Goal: Task Accomplishment & Management: Manage account settings

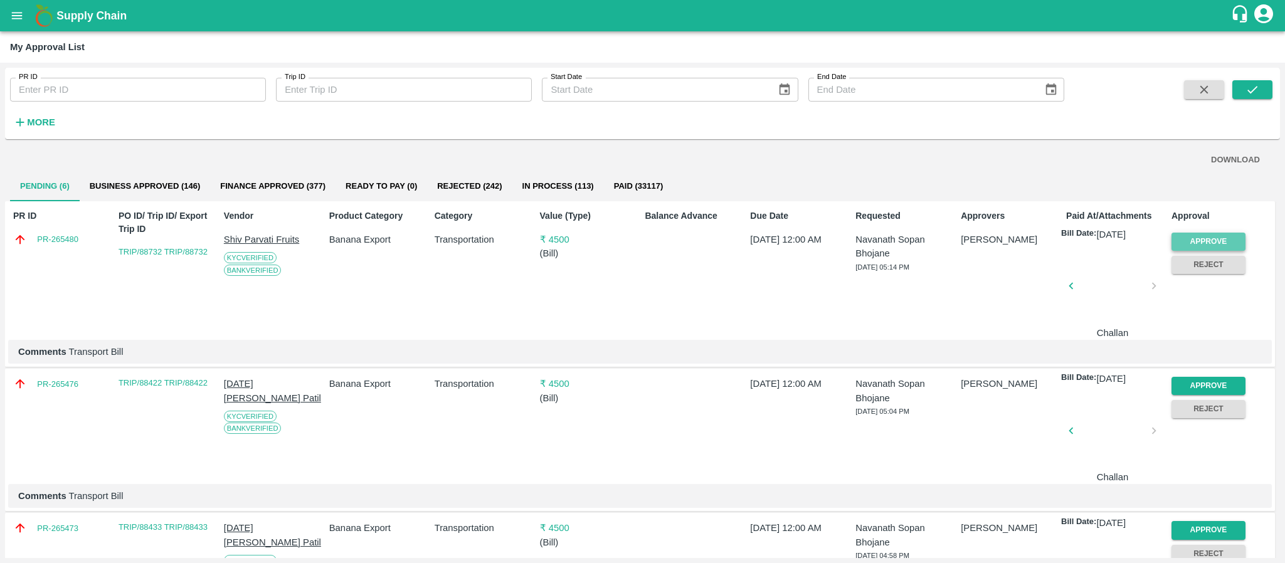
click at [1201, 241] on button "Approve" at bounding box center [1208, 242] width 74 height 18
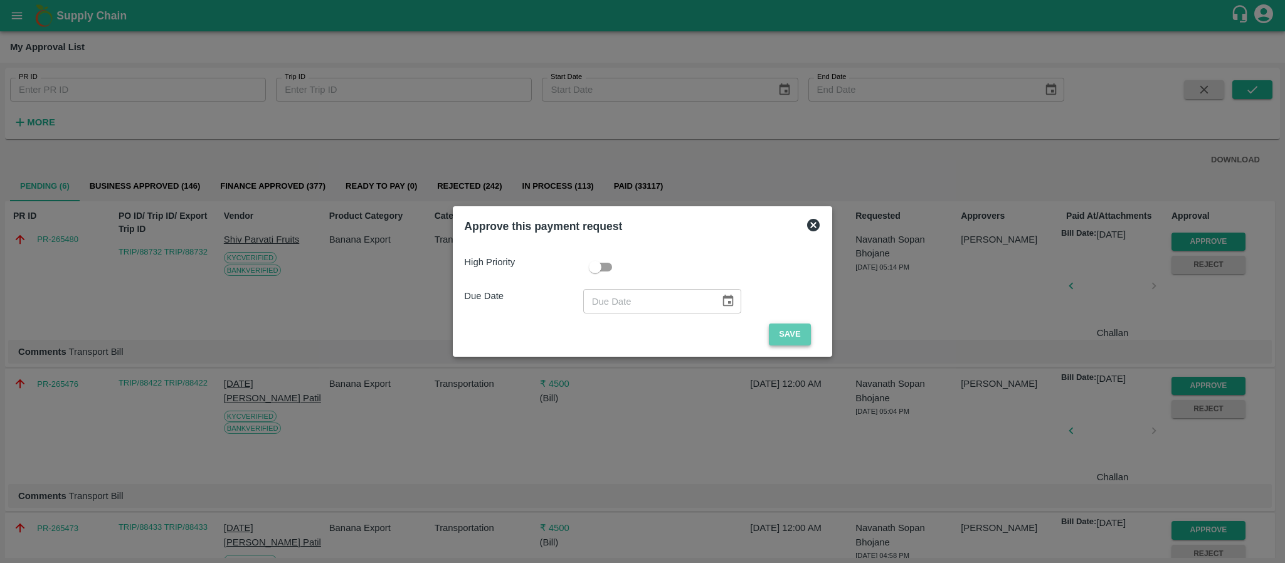
click at [787, 335] on button "Save" at bounding box center [789, 334] width 41 height 22
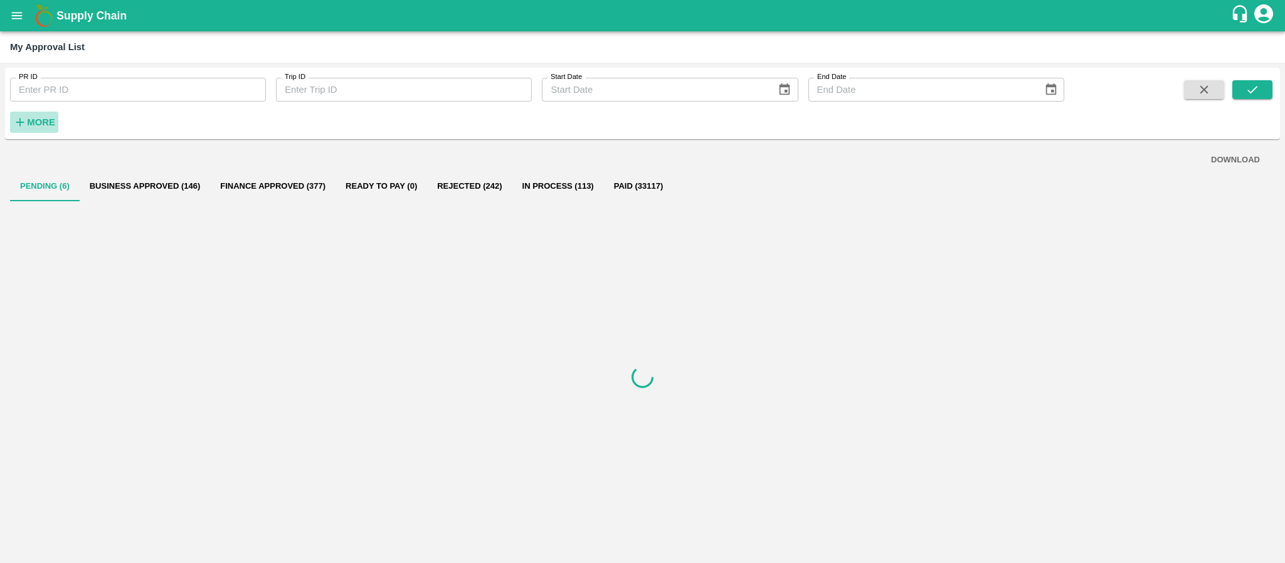
click at [55, 125] on strong "More" at bounding box center [41, 122] width 28 height 10
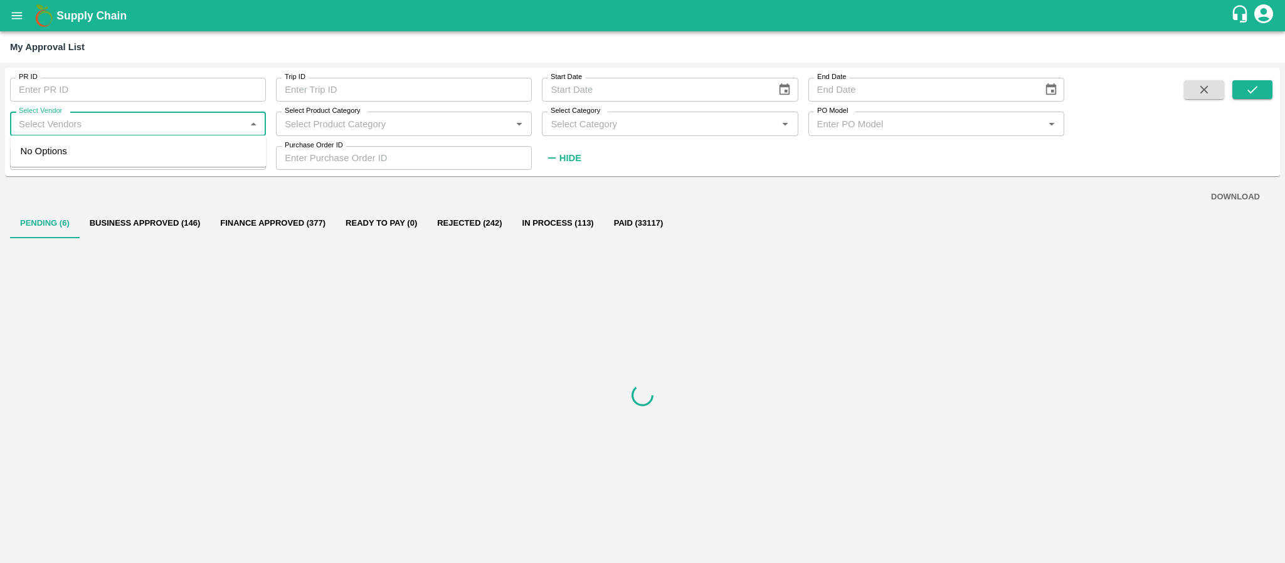
click at [77, 115] on input "Select Vendor" at bounding box center [128, 123] width 228 height 16
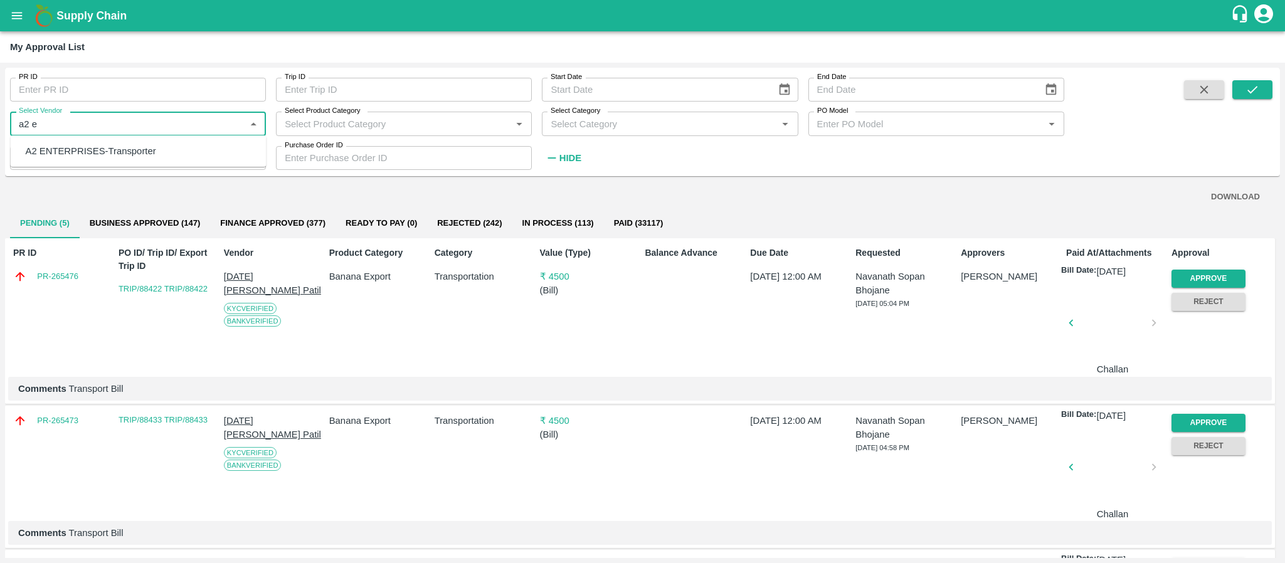
click at [75, 149] on div "A2 ENTERPRISES-Transporter" at bounding box center [91, 151] width 130 height 14
type input "A2 ENTERPRISES-Transporter"
click at [1251, 85] on icon "submit" at bounding box center [1252, 90] width 14 height 14
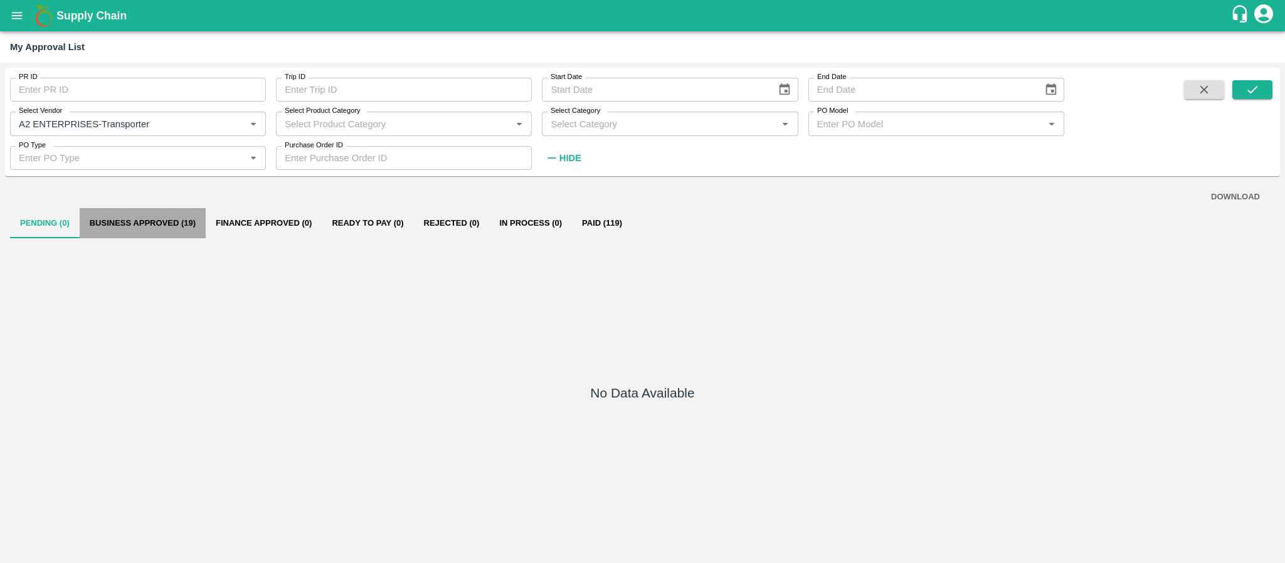
click at [149, 213] on button "Business Approved (19)" at bounding box center [143, 223] width 126 height 30
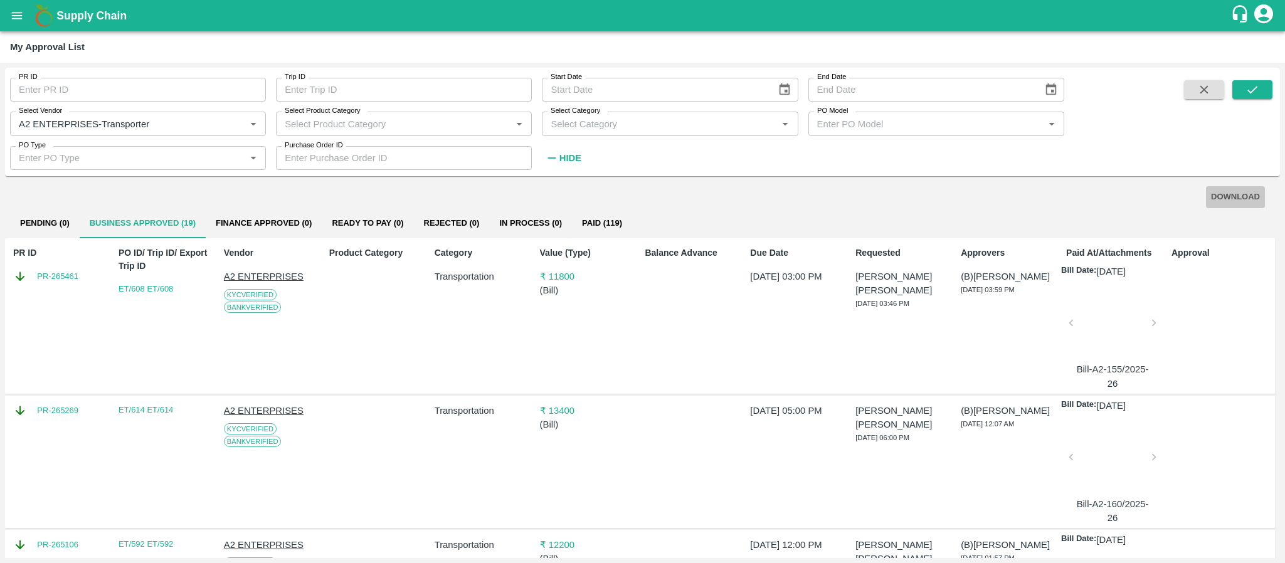
click at [1210, 204] on button "DOWNLOAD" at bounding box center [1235, 197] width 59 height 22
click at [562, 273] on p "₹ 11800" at bounding box center [590, 277] width 100 height 14
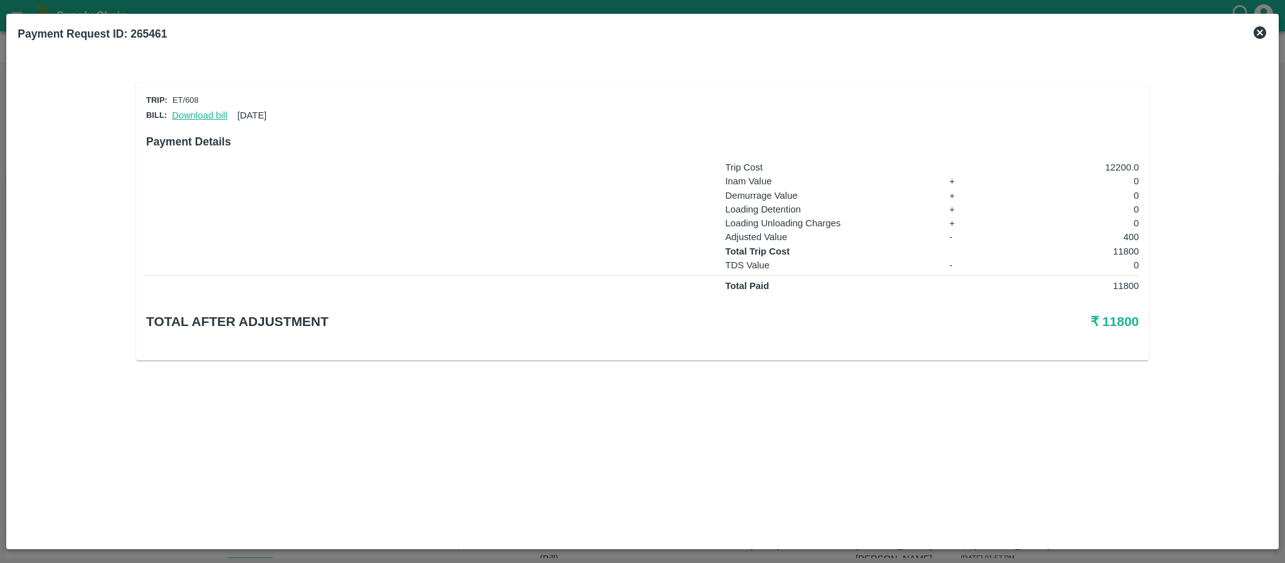
click at [216, 115] on link "Download bill" at bounding box center [199, 115] width 55 height 10
click at [1132, 244] on p "11800" at bounding box center [1070, 251] width 138 height 14
click at [1261, 27] on icon at bounding box center [1259, 32] width 13 height 13
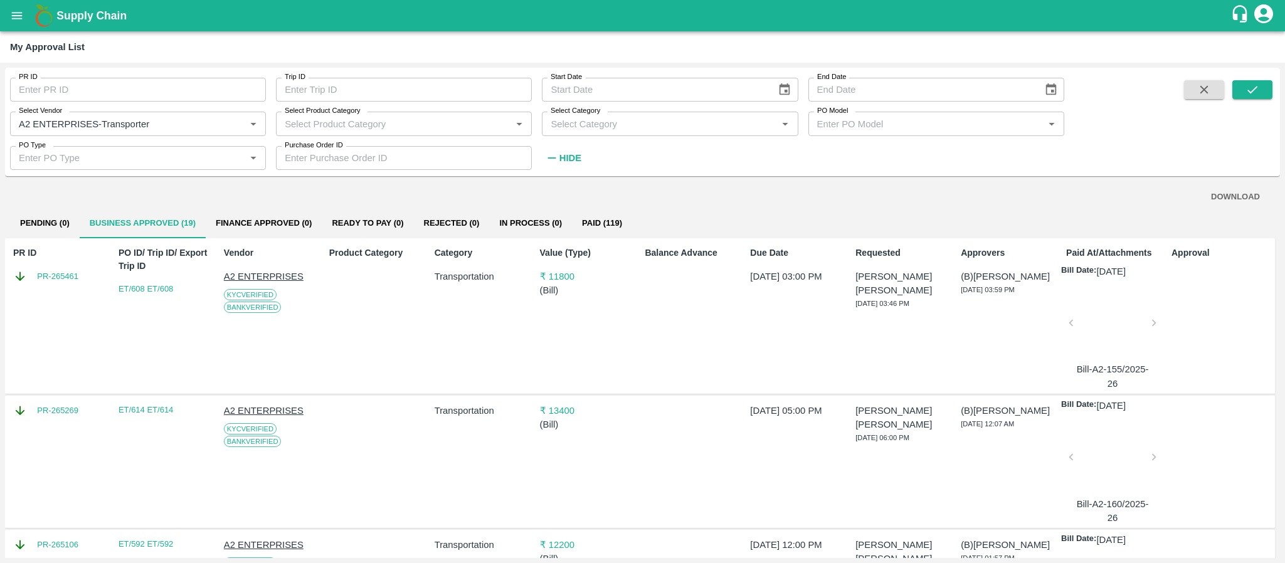
click at [565, 271] on p "₹ 11800" at bounding box center [590, 277] width 100 height 14
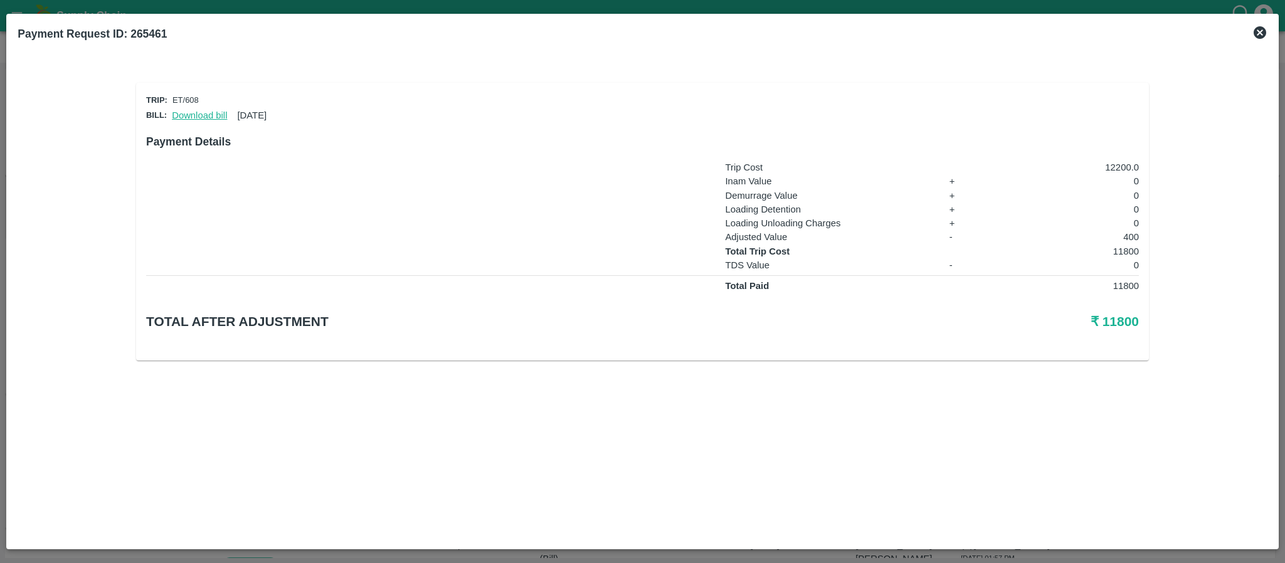
click at [213, 113] on link "Download bill" at bounding box center [199, 115] width 55 height 10
click at [1257, 31] on icon at bounding box center [1259, 32] width 15 height 15
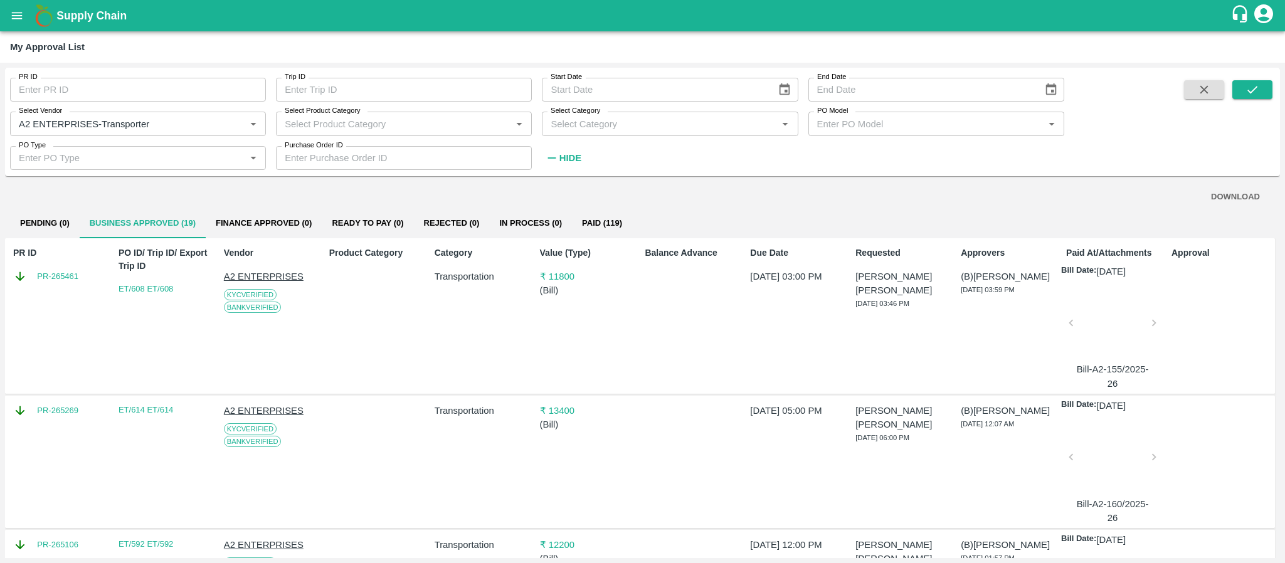
click at [843, 218] on div "Pending (0) Business Approved (19) Finance Approved (0) Ready To Pay (0) Reject…" at bounding box center [642, 223] width 1264 height 30
